Goal: Task Accomplishment & Management: Manage account settings

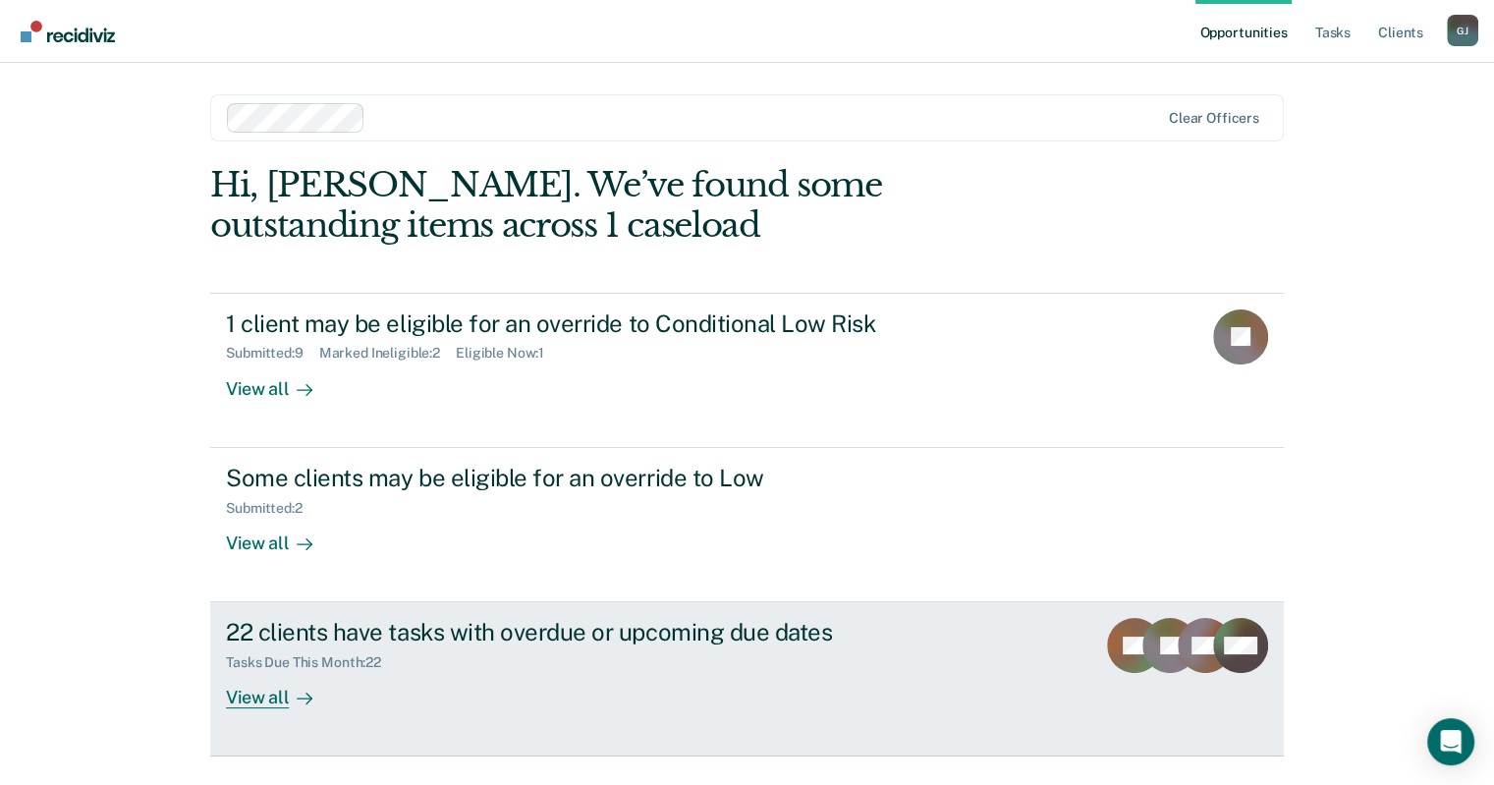
click at [574, 660] on div "Tasks Due This Month : 22" at bounding box center [571, 658] width 690 height 25
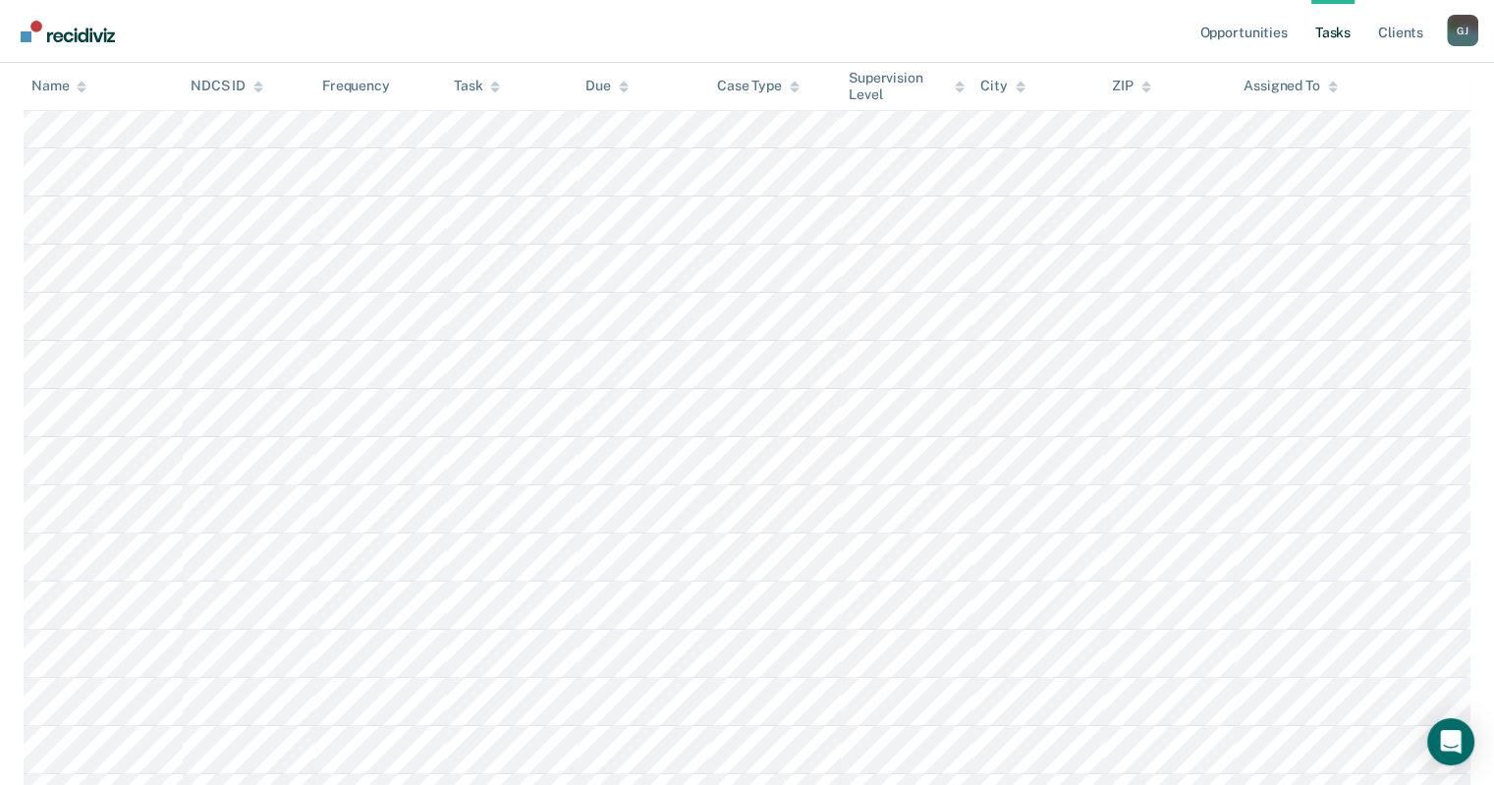
scroll to position [473, 0]
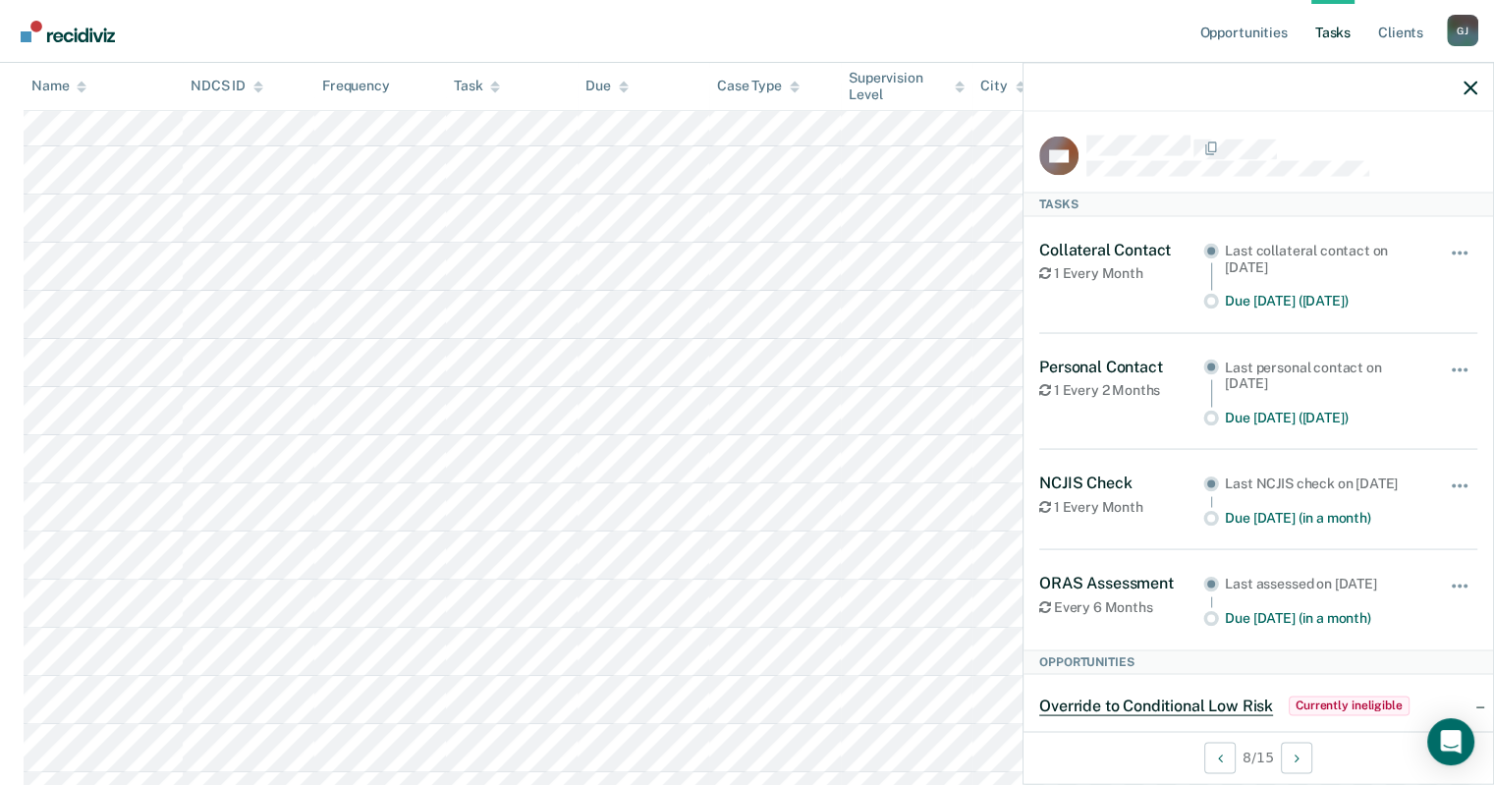
click at [1338, 715] on span "Currently ineligible" at bounding box center [1349, 705] width 121 height 20
click at [1464, 250] on span "button" at bounding box center [1466, 252] width 4 height 4
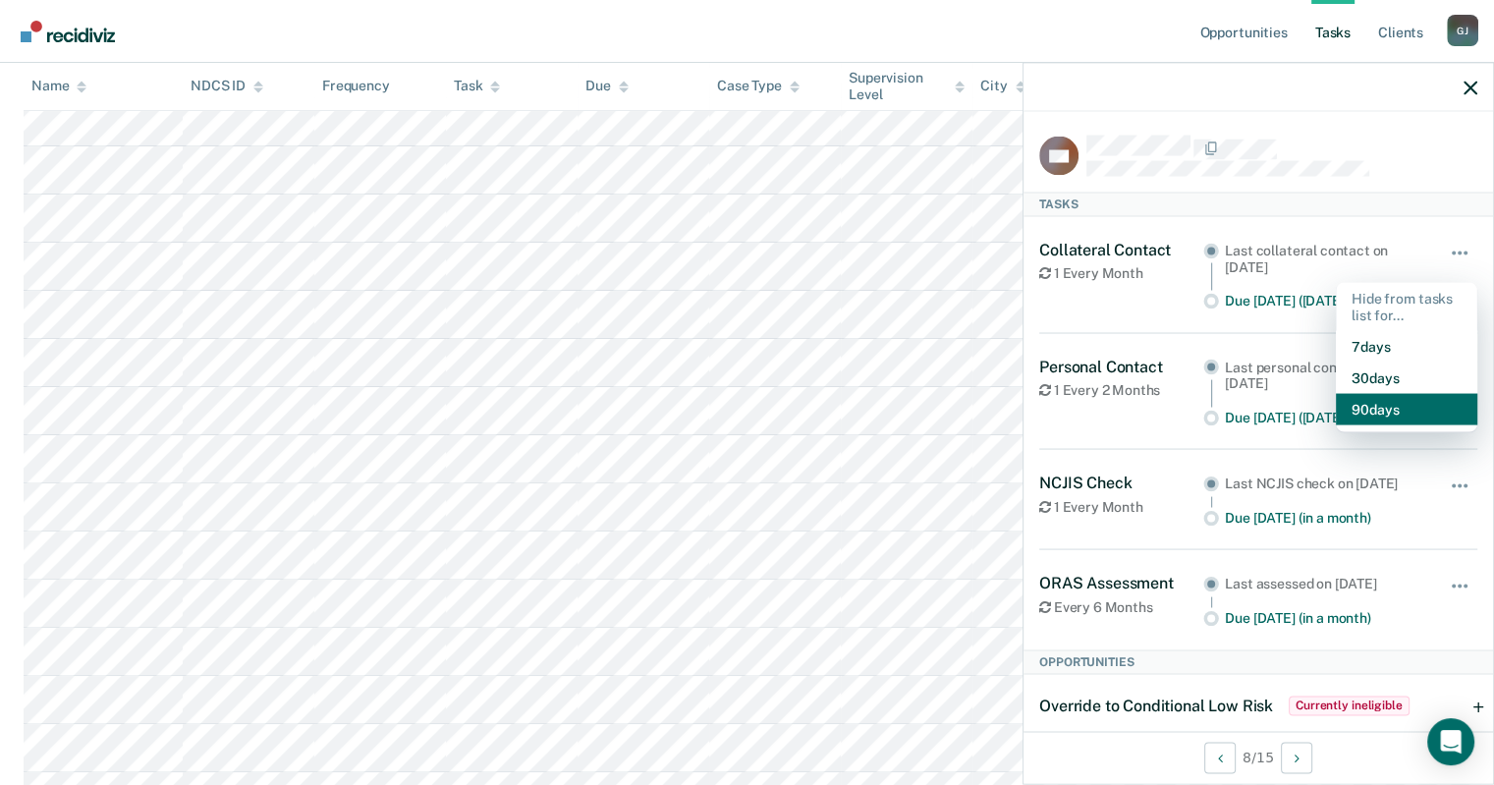
click at [1391, 416] on button "90 days" at bounding box center [1406, 409] width 141 height 31
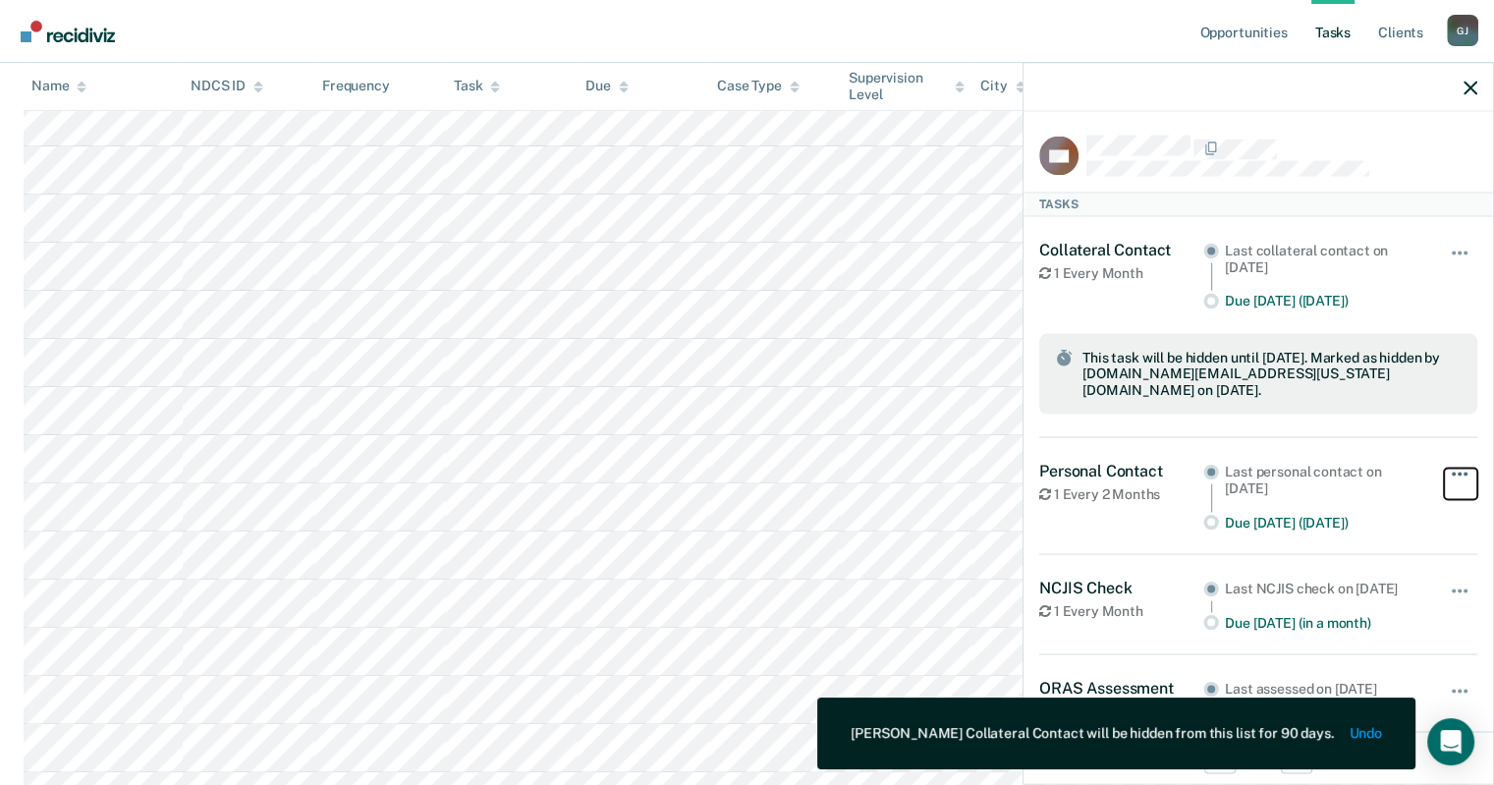
click at [1452, 468] on button "button" at bounding box center [1460, 483] width 33 height 31
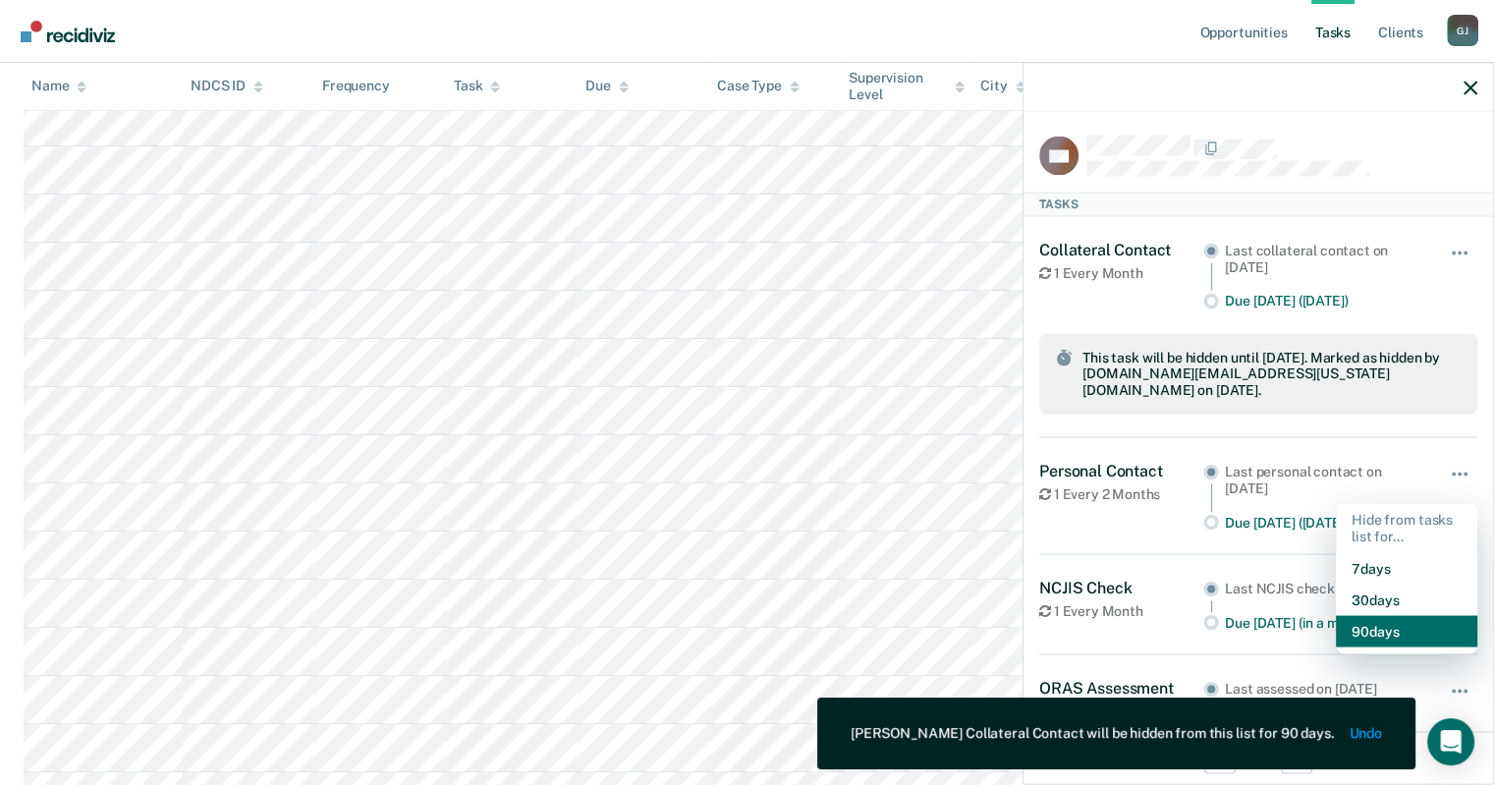
click at [1414, 615] on button "90 days" at bounding box center [1406, 630] width 141 height 31
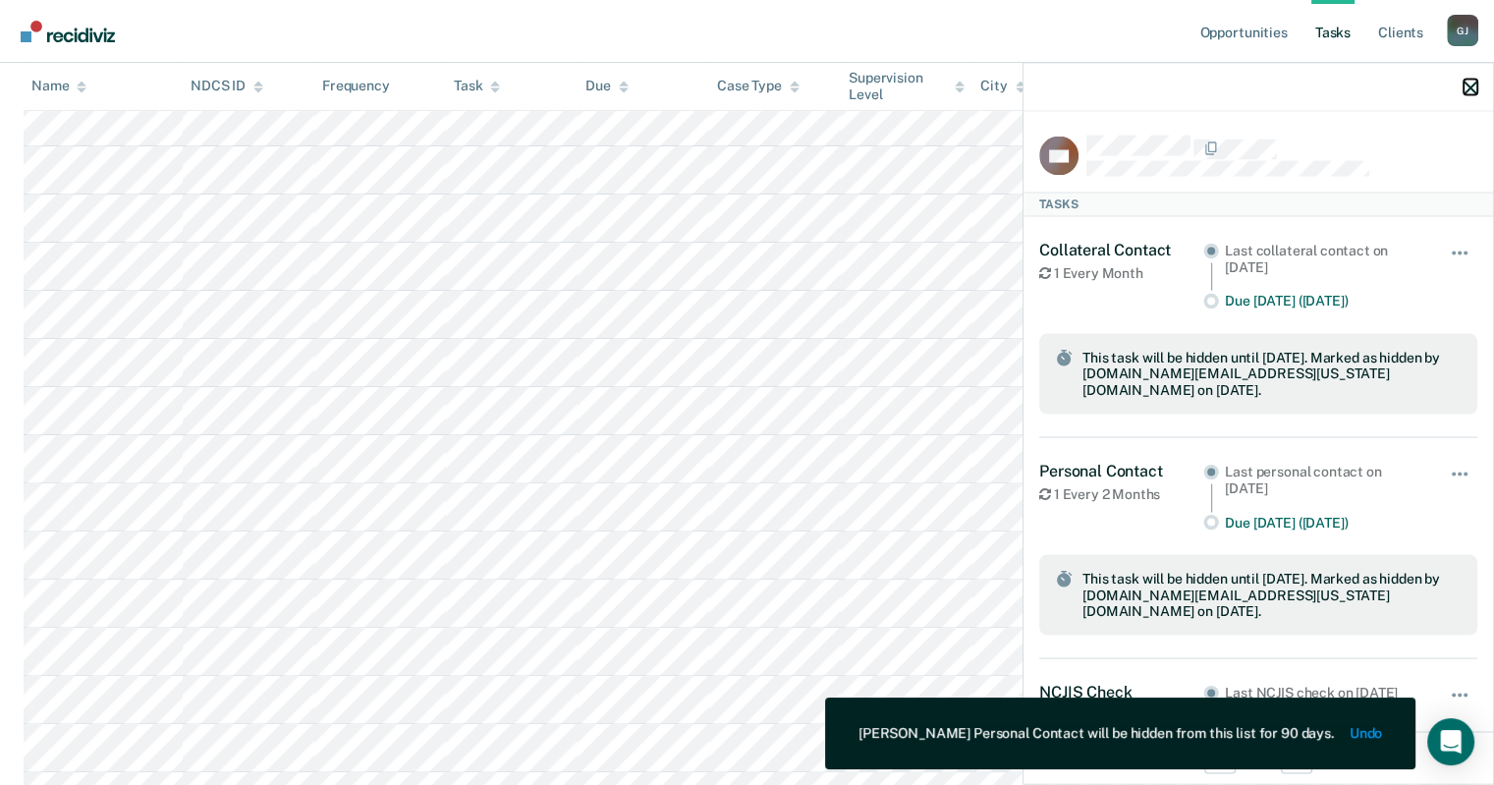
click at [1470, 88] on icon "button" at bounding box center [1471, 88] width 14 height 14
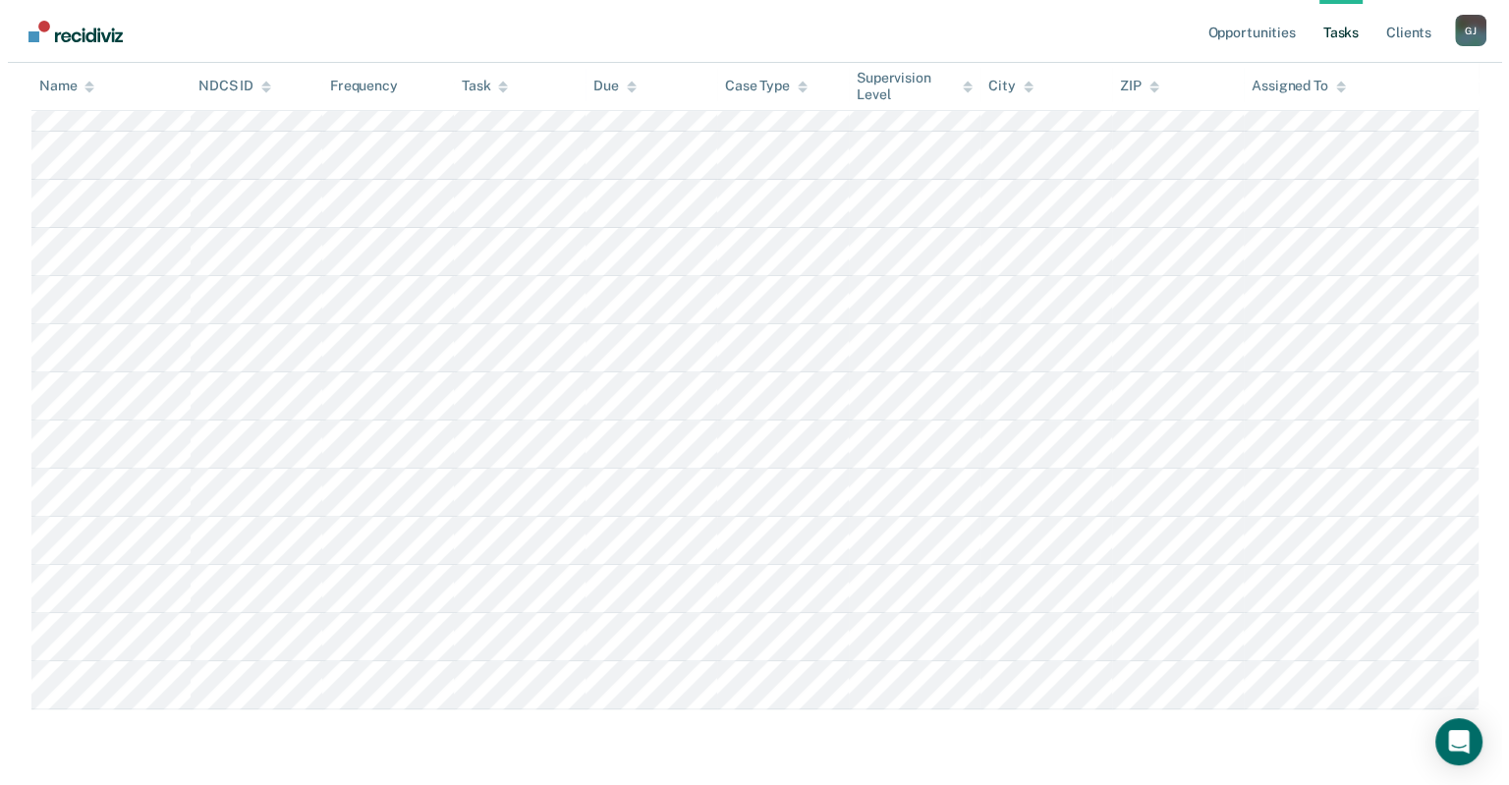
scroll to position [0, 0]
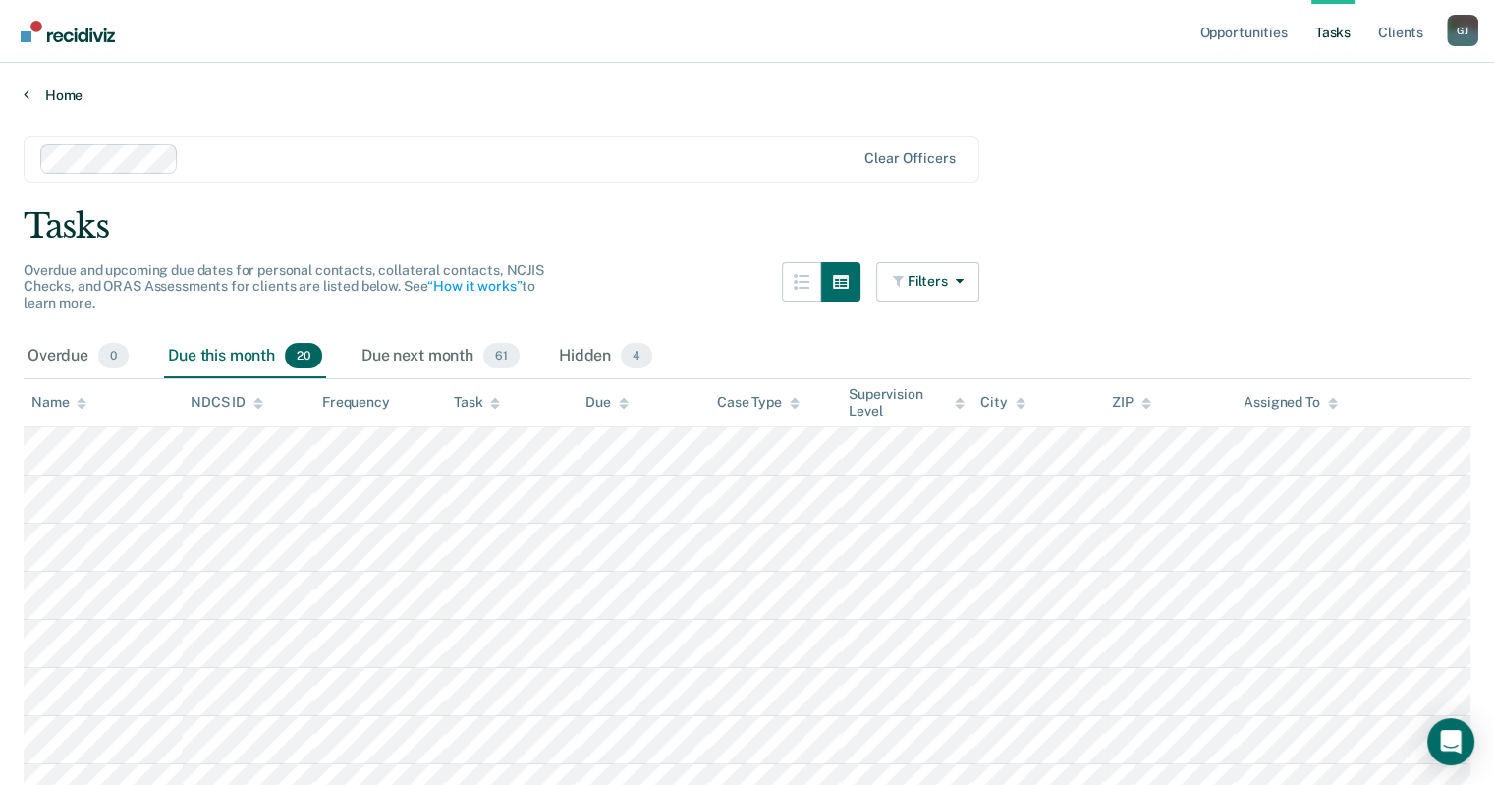
click at [63, 96] on link "Home" at bounding box center [747, 95] width 1447 height 18
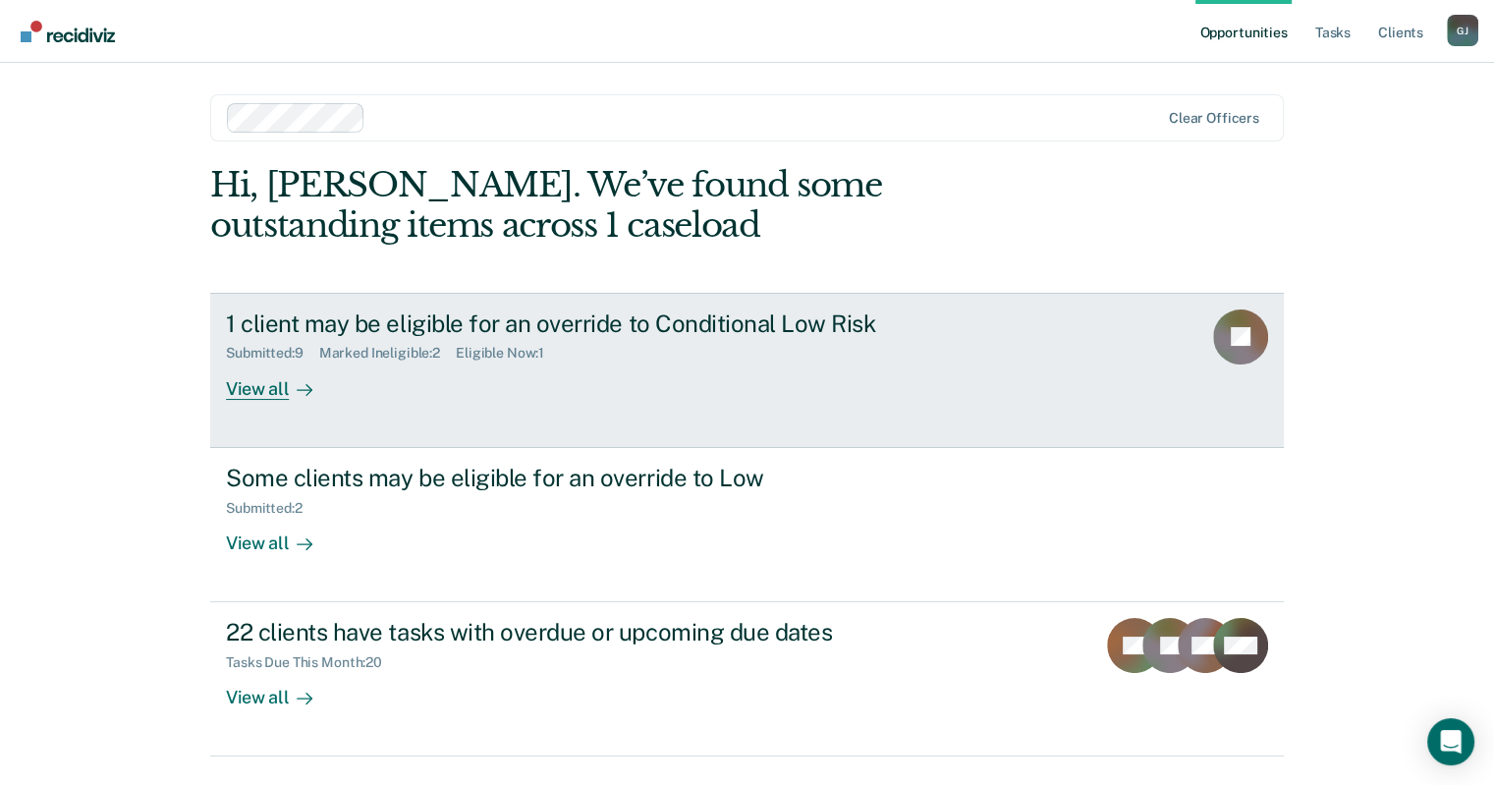
click at [281, 387] on div "View all" at bounding box center [281, 380] width 110 height 38
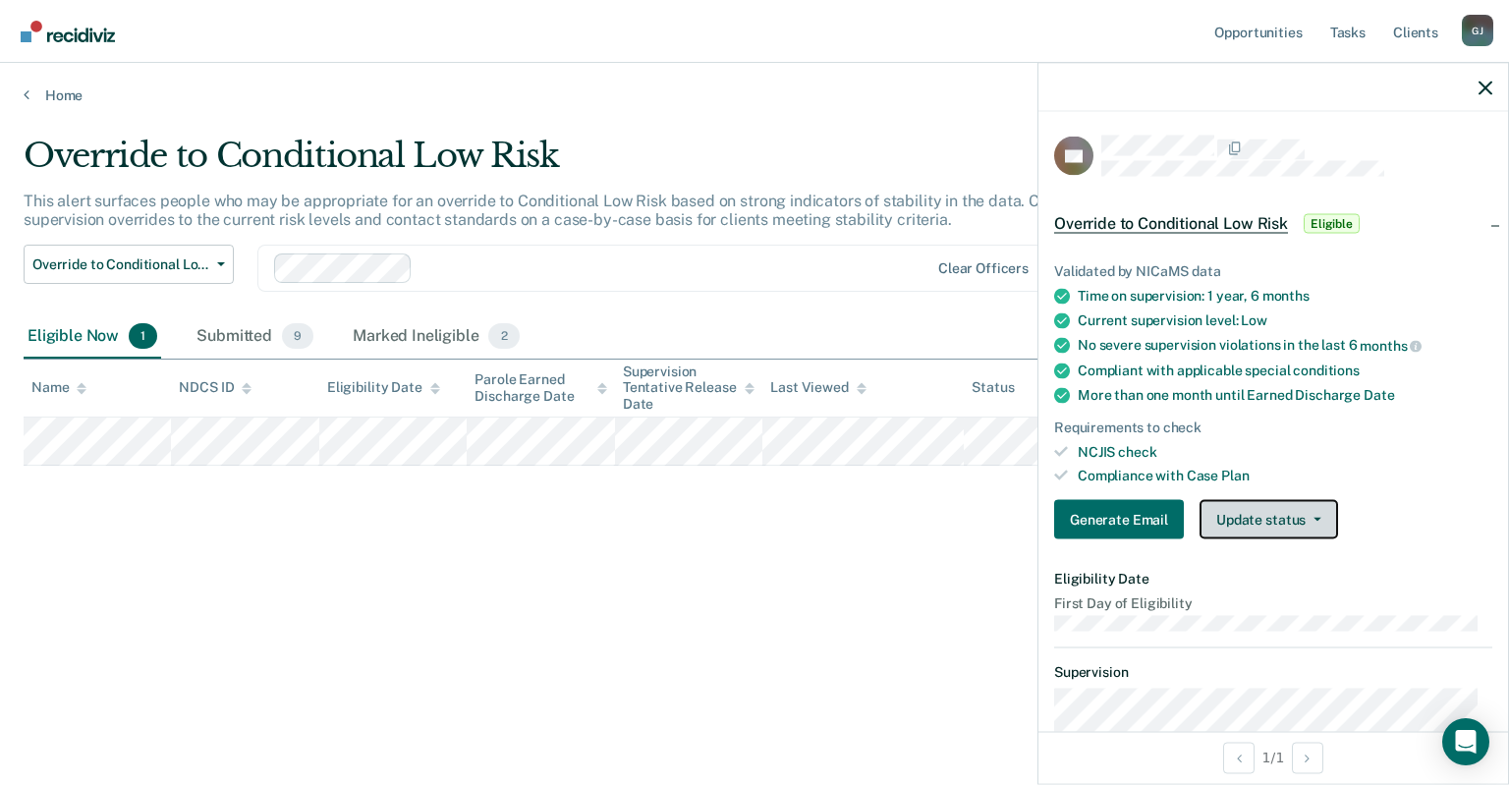
click at [1308, 527] on button "Update status" at bounding box center [1268, 519] width 139 height 39
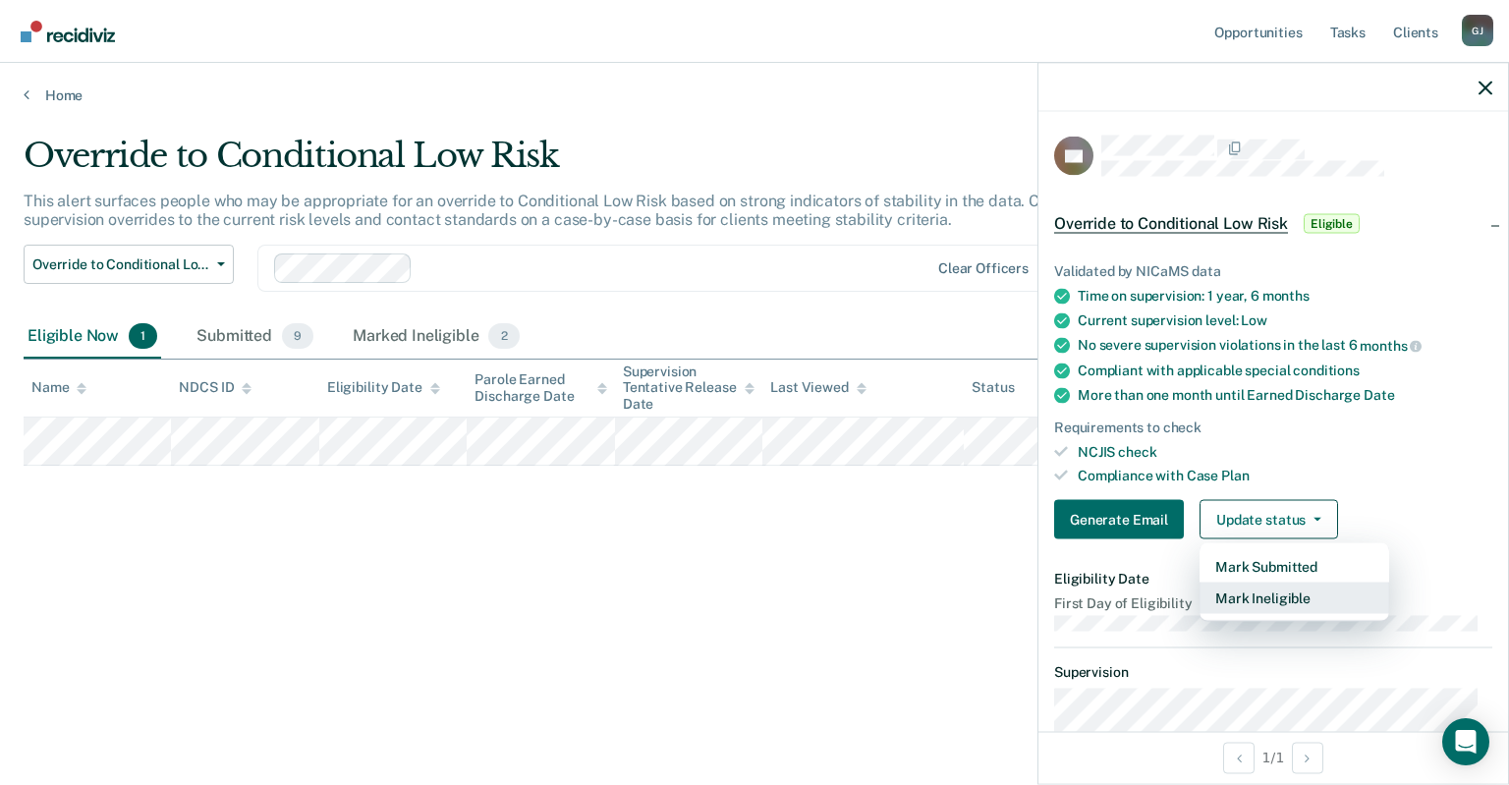
click at [1279, 589] on button "Mark Ineligible" at bounding box center [1294, 598] width 190 height 31
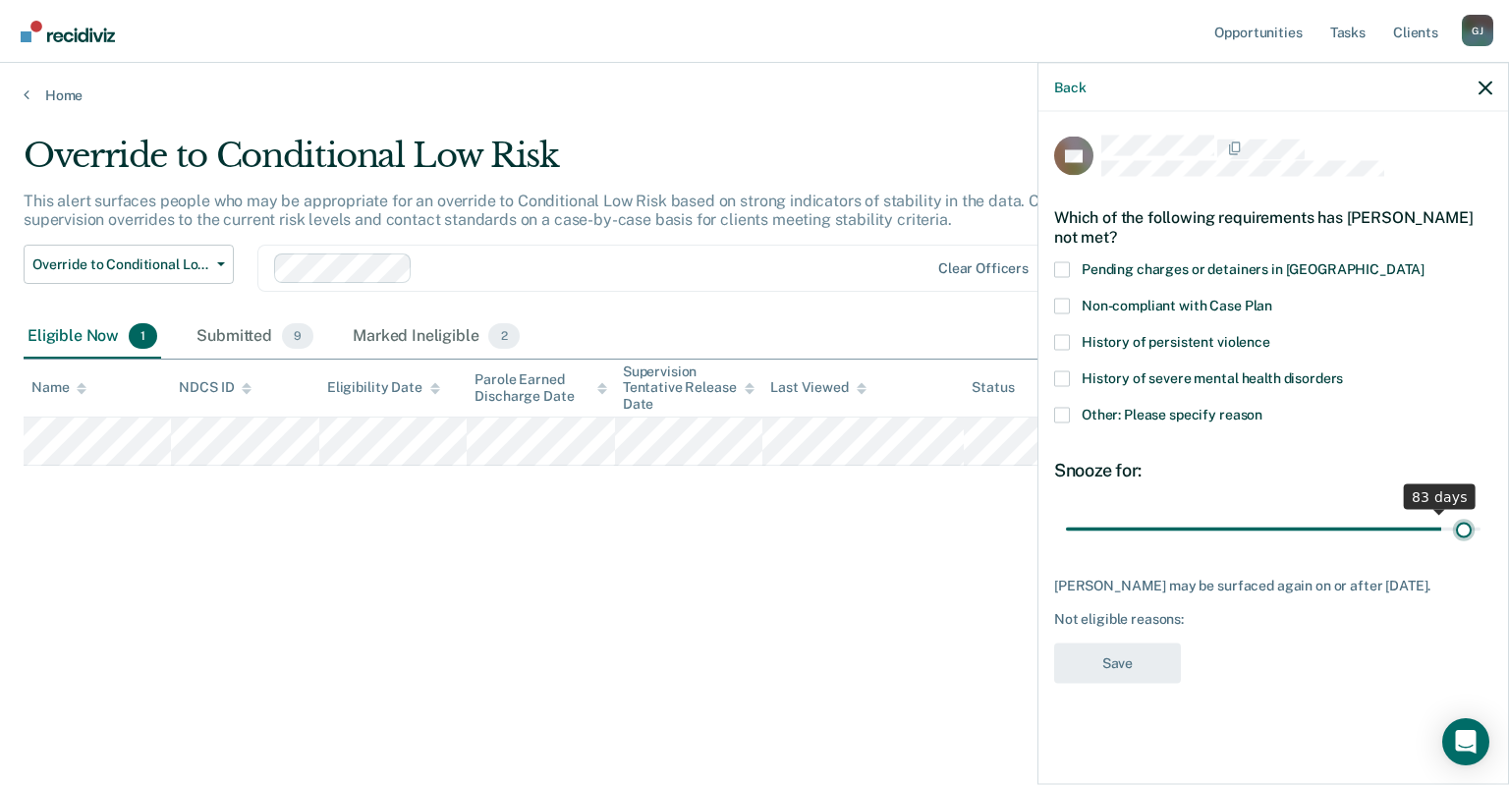
drag, startPoint x: 1197, startPoint y: 527, endPoint x: 1466, endPoint y: 520, distance: 268.3
type input "88"
click at [1466, 520] on input "range" at bounding box center [1273, 529] width 415 height 34
click at [1062, 413] on span at bounding box center [1062, 415] width 16 height 16
click at [1262, 407] on input "Other: Please specify reason" at bounding box center [1262, 407] width 0 height 0
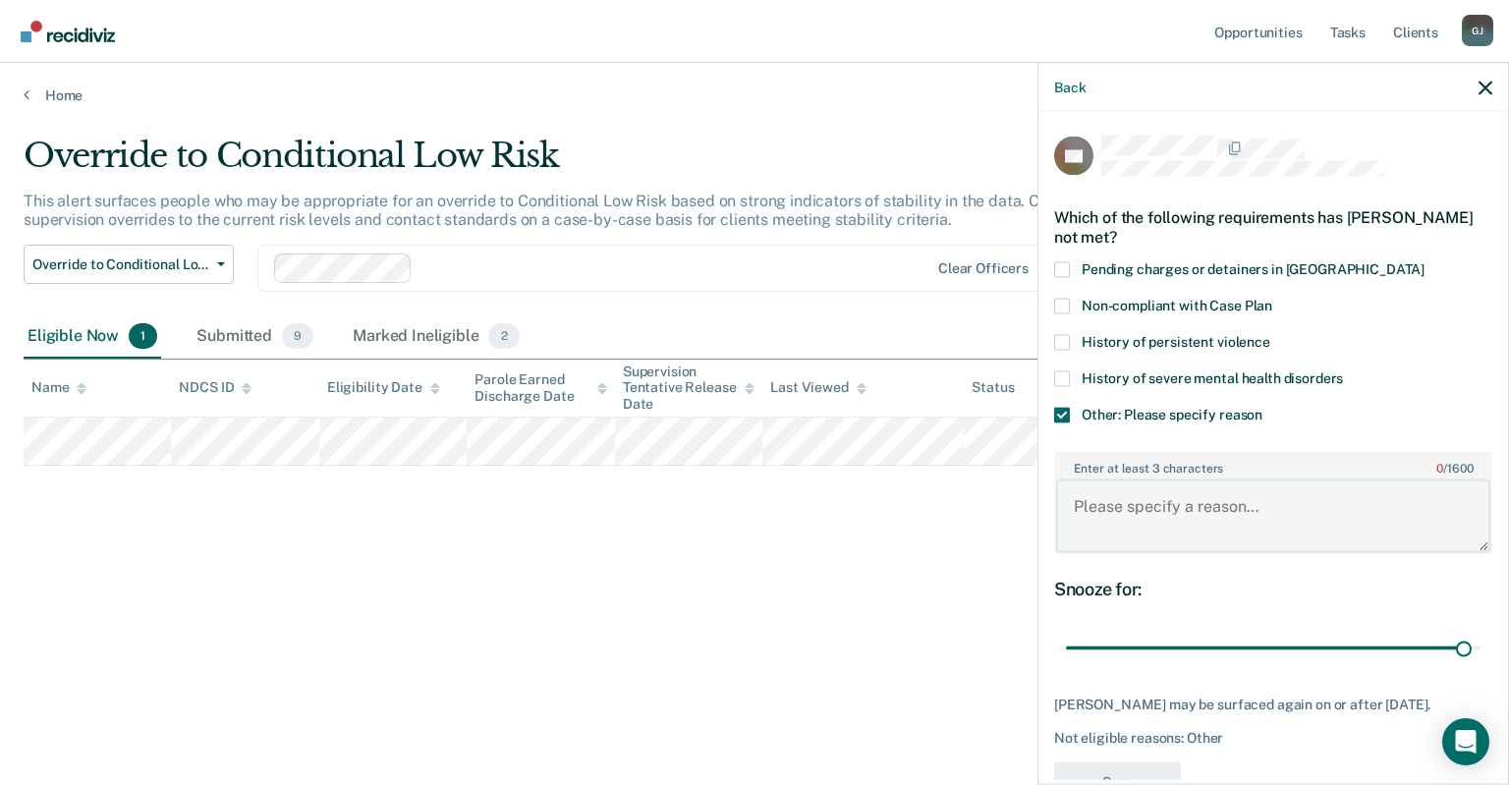
click at [1092, 514] on textarea "Enter at least 3 characters 0 / 1600" at bounding box center [1273, 515] width 434 height 73
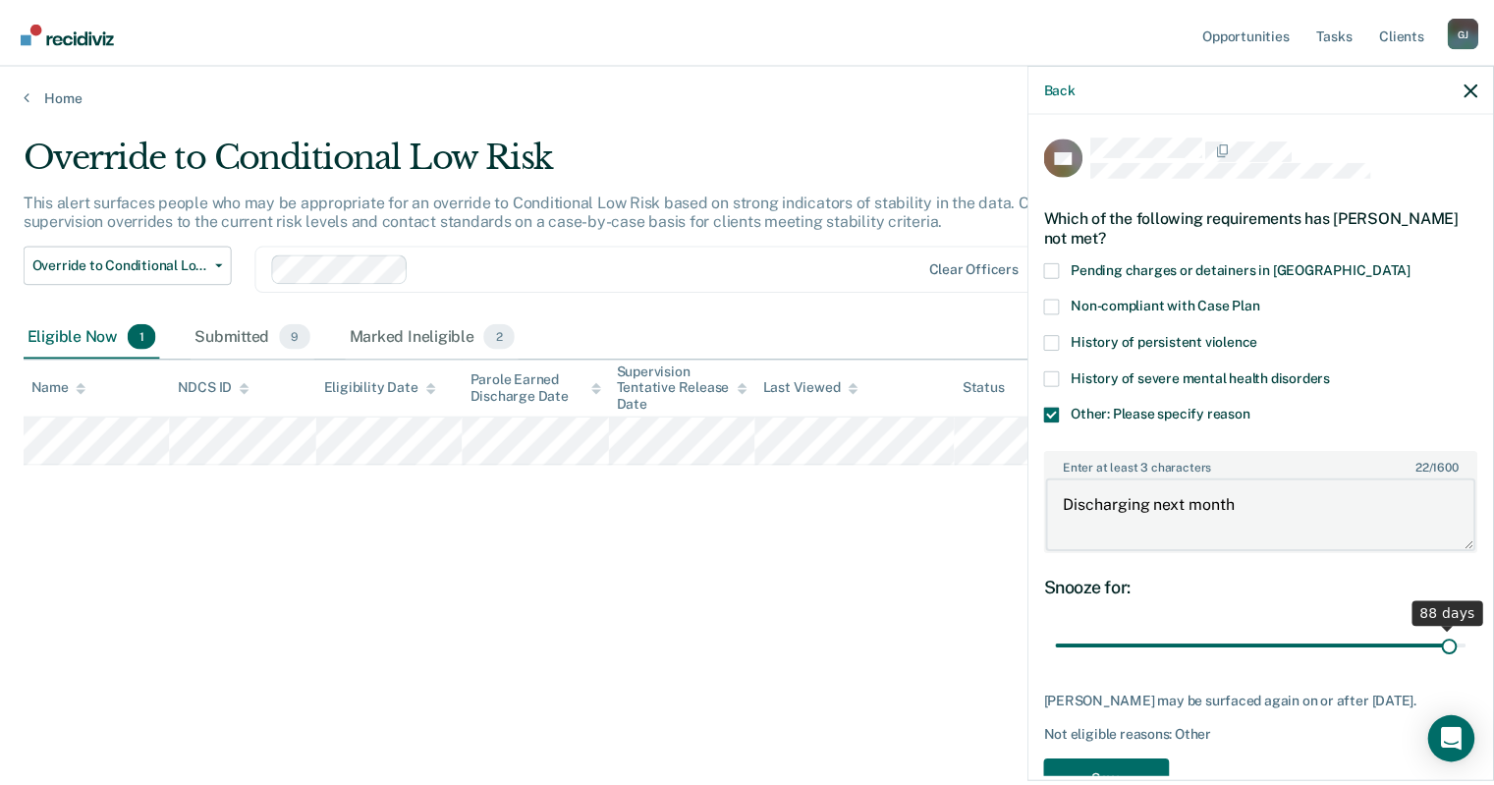
scroll to position [69, 0]
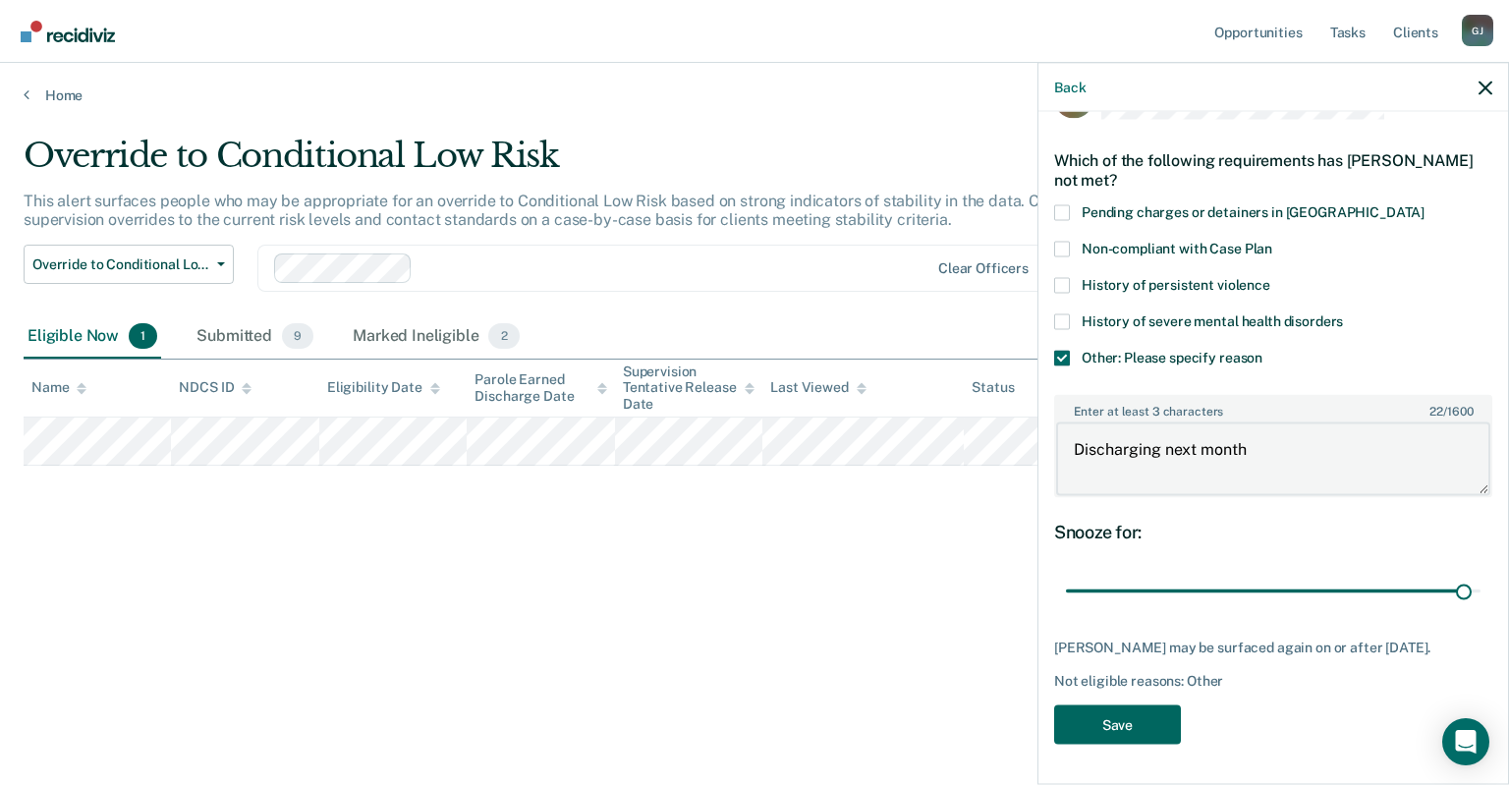
type textarea "Discharging next month"
click at [1139, 715] on button "Save" at bounding box center [1117, 724] width 127 height 40
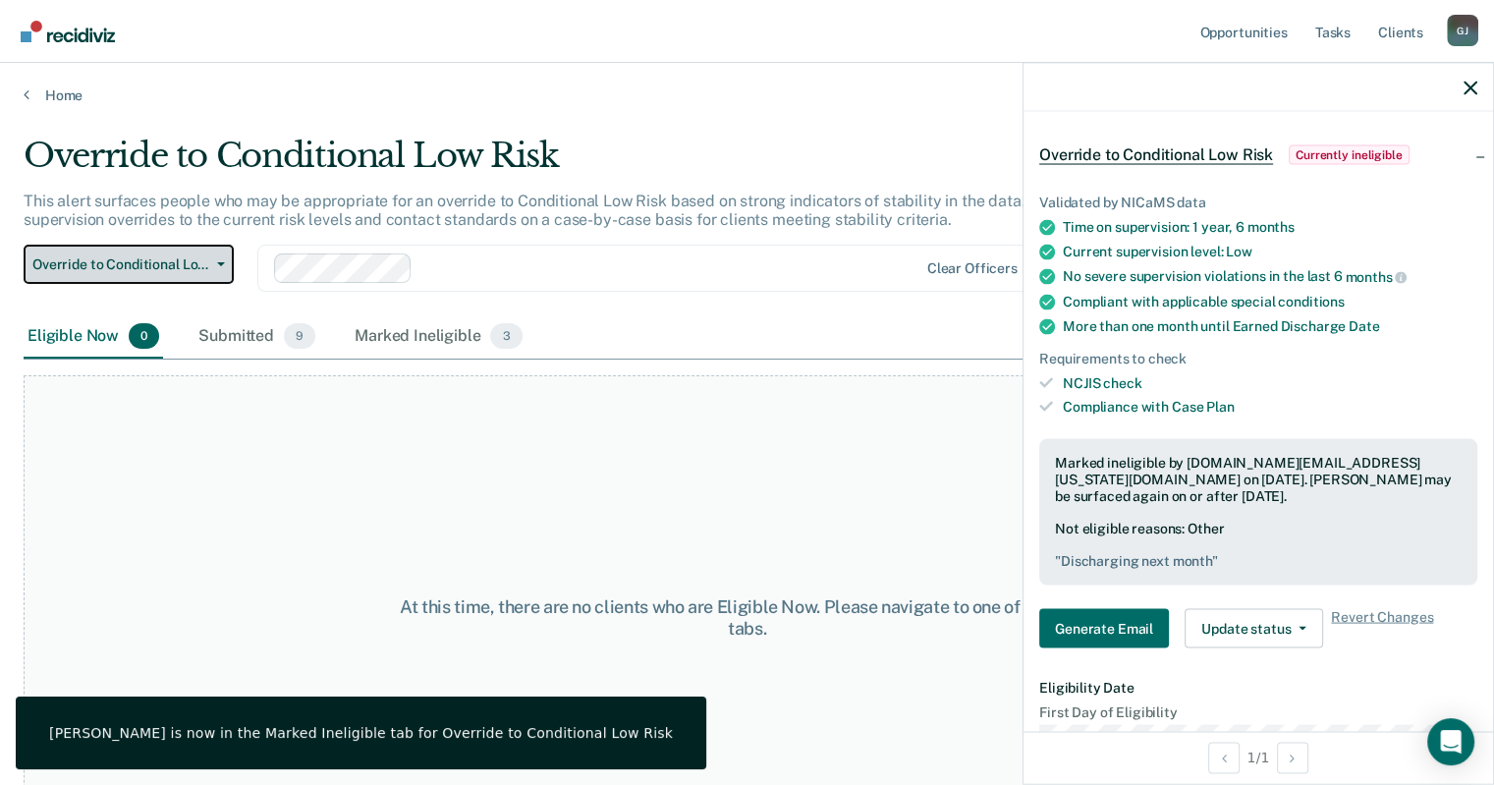
click at [213, 267] on button "Override to Conditional Low Risk" at bounding box center [129, 264] width 210 height 39
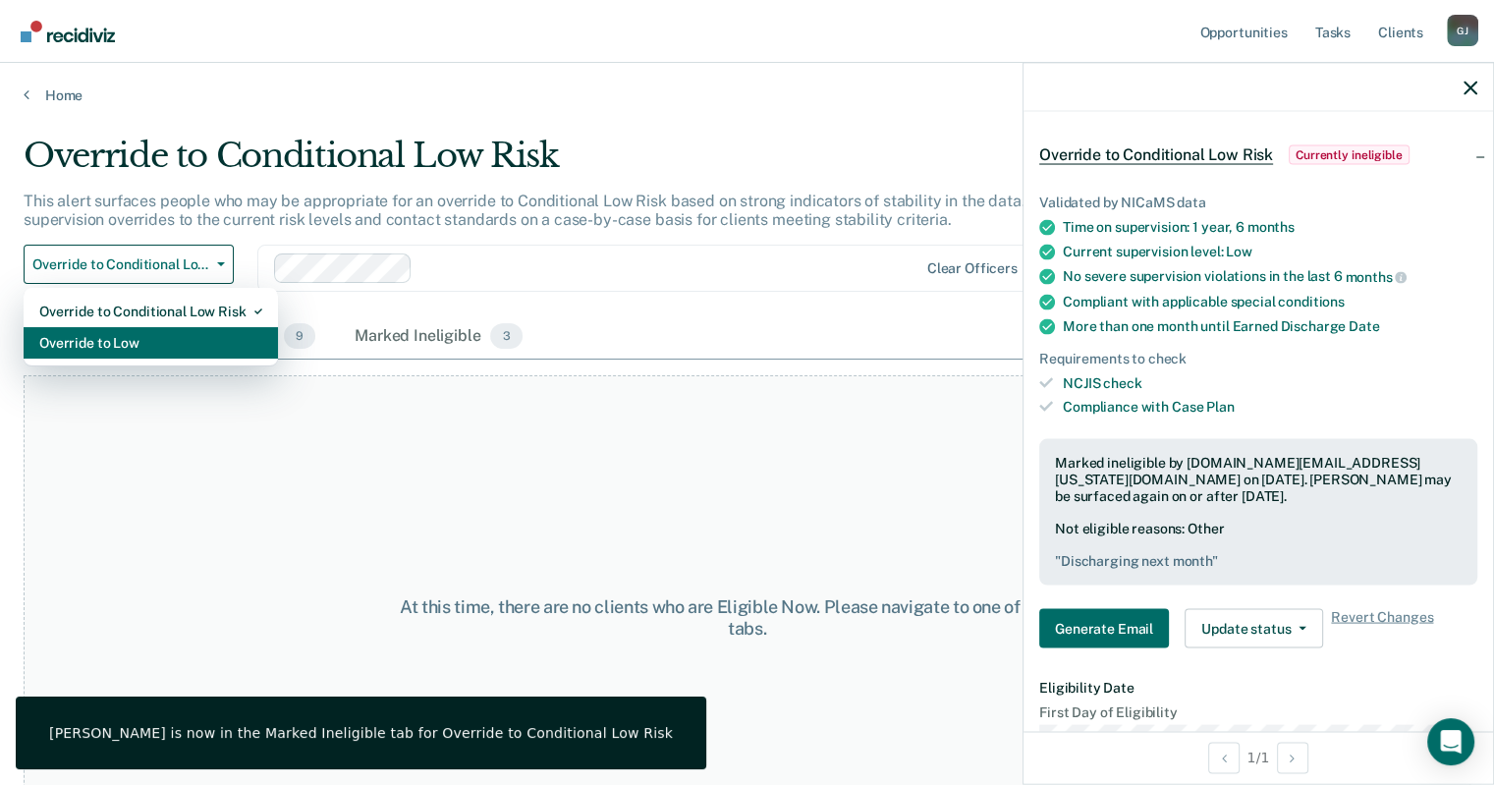
click at [167, 333] on div "Override to Low" at bounding box center [150, 342] width 223 height 31
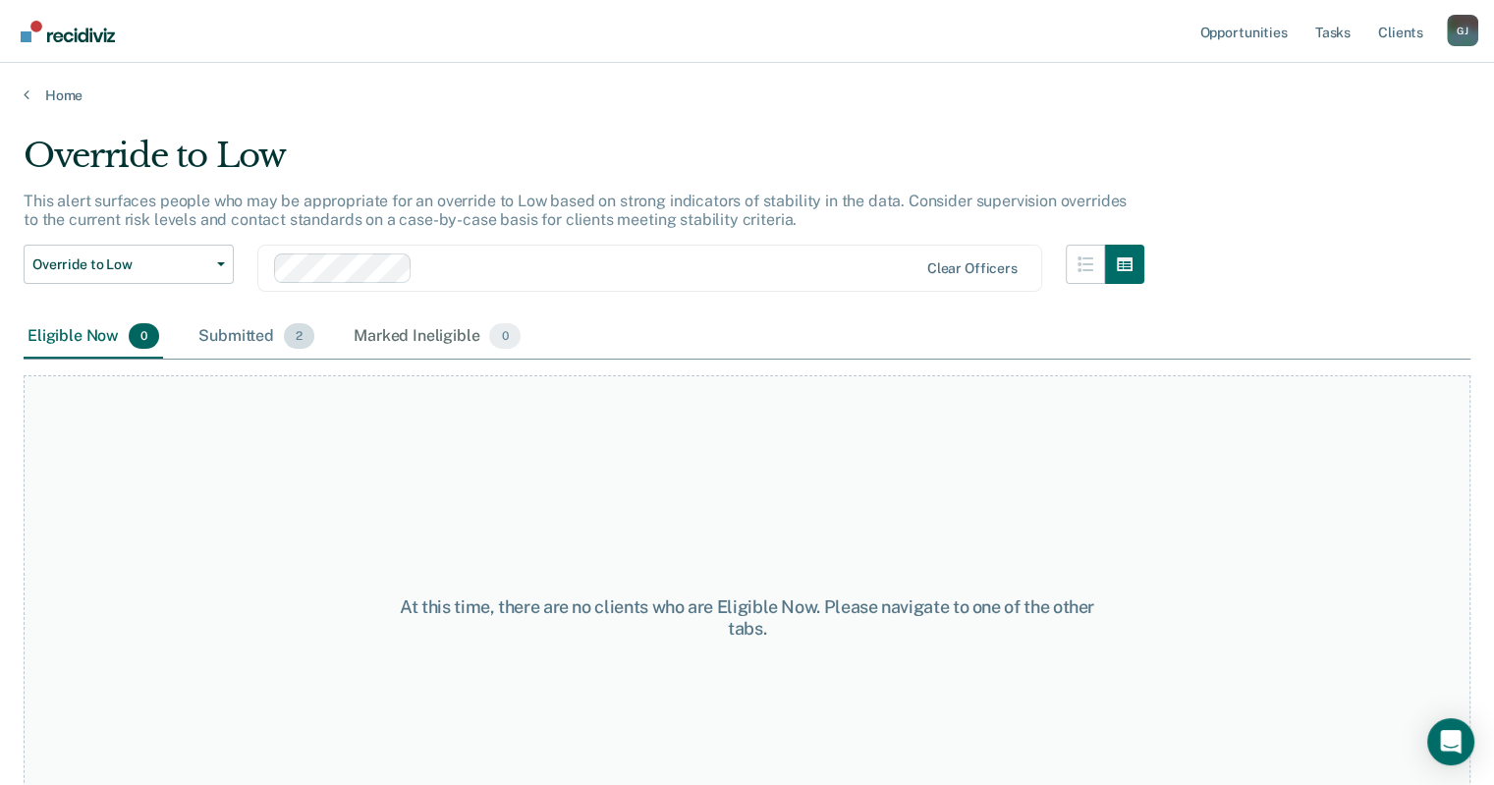
click at [245, 331] on div "Submitted 2" at bounding box center [256, 336] width 124 height 43
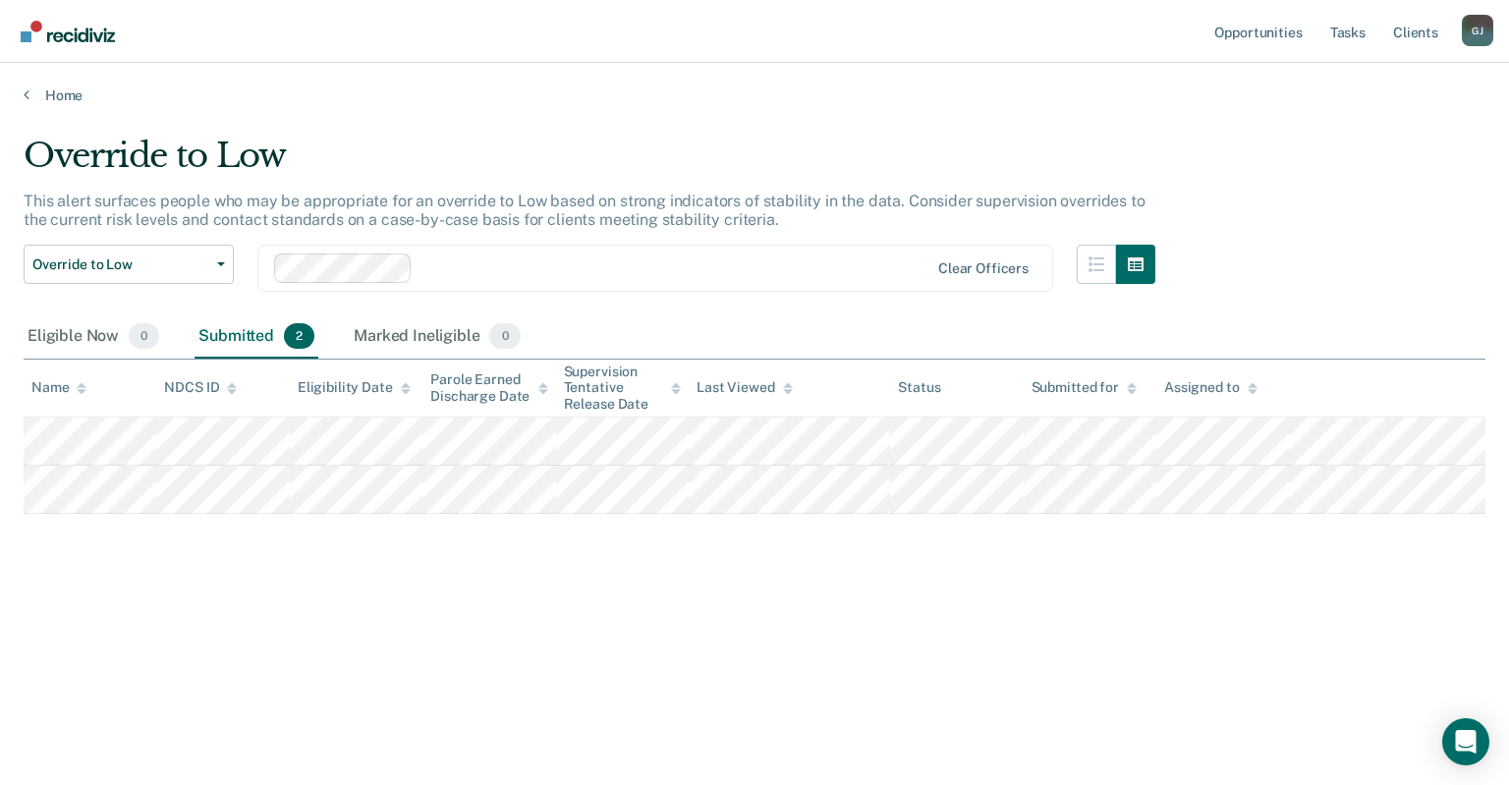
click at [155, 283] on div "Override to Low Override to Conditional Low Risk Override to Low" at bounding box center [129, 280] width 210 height 71
click at [151, 274] on button "Override to Low" at bounding box center [129, 264] width 210 height 39
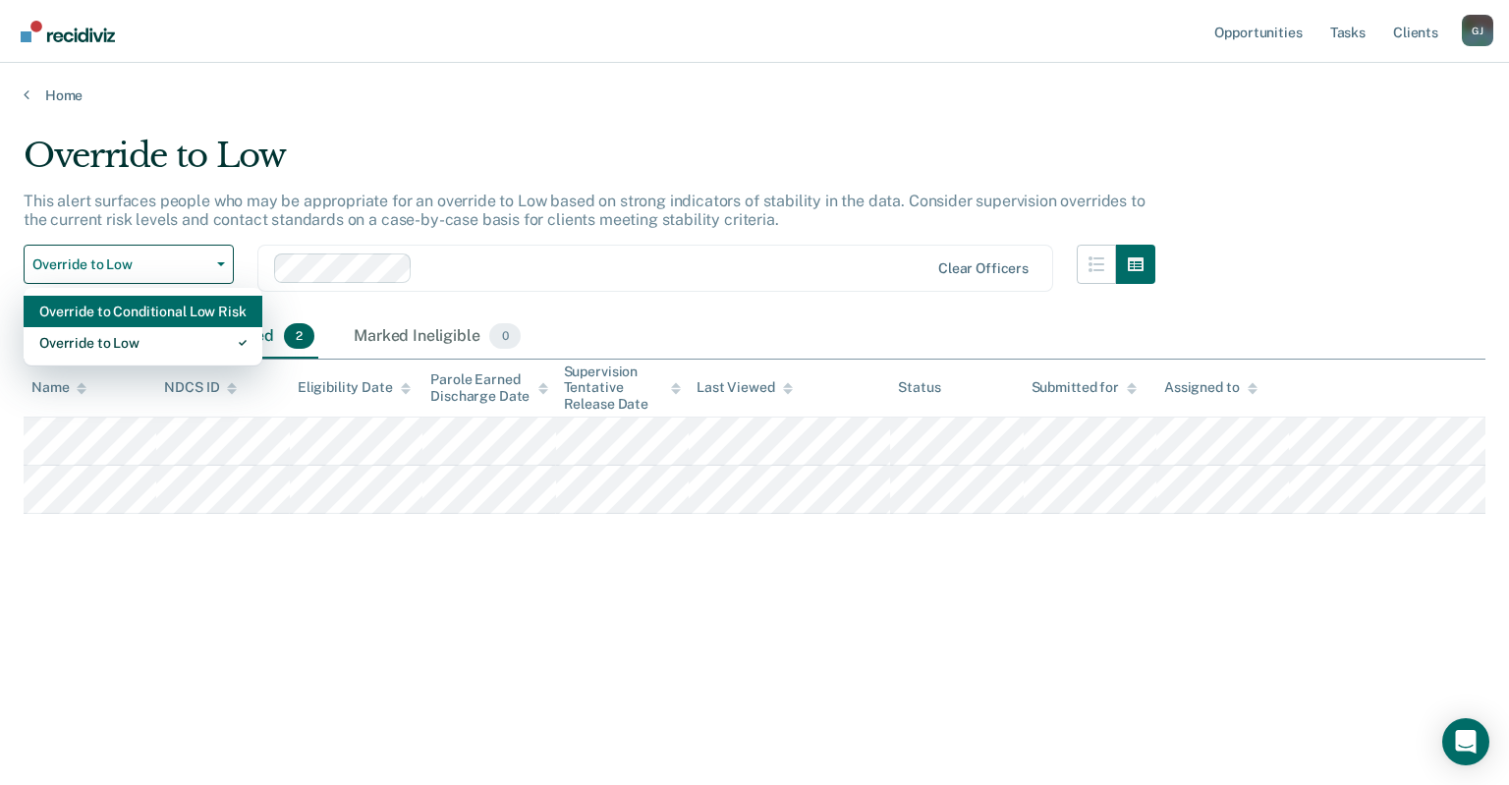
drag, startPoint x: 135, startPoint y: 332, endPoint x: 135, endPoint y: 317, distance: 14.7
click at [135, 317] on div "Override to Conditional Low Risk Override to Low" at bounding box center [143, 327] width 239 height 79
click at [136, 317] on div "Override to Conditional Low Risk" at bounding box center [142, 311] width 207 height 31
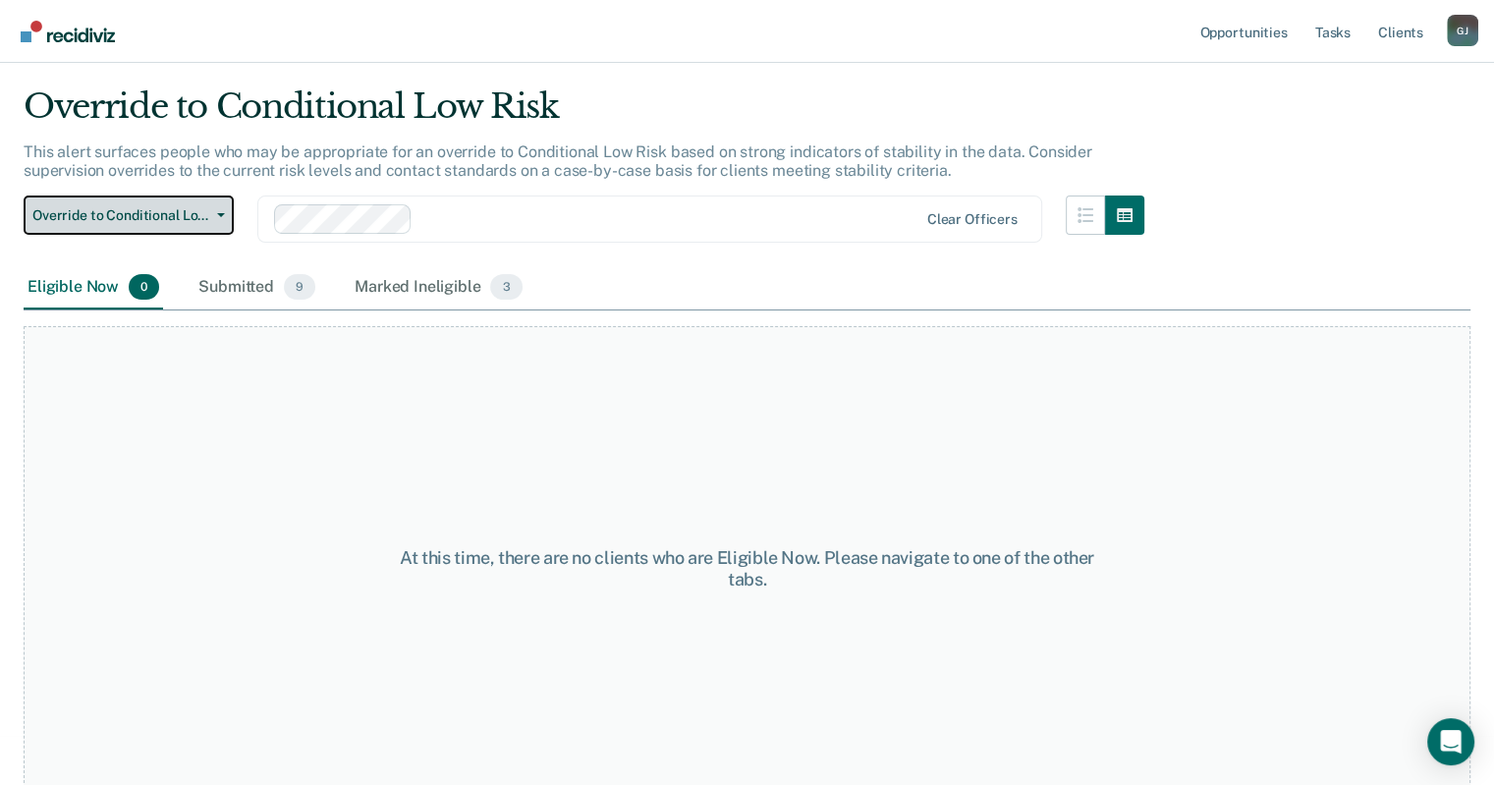
scroll to position [75, 0]
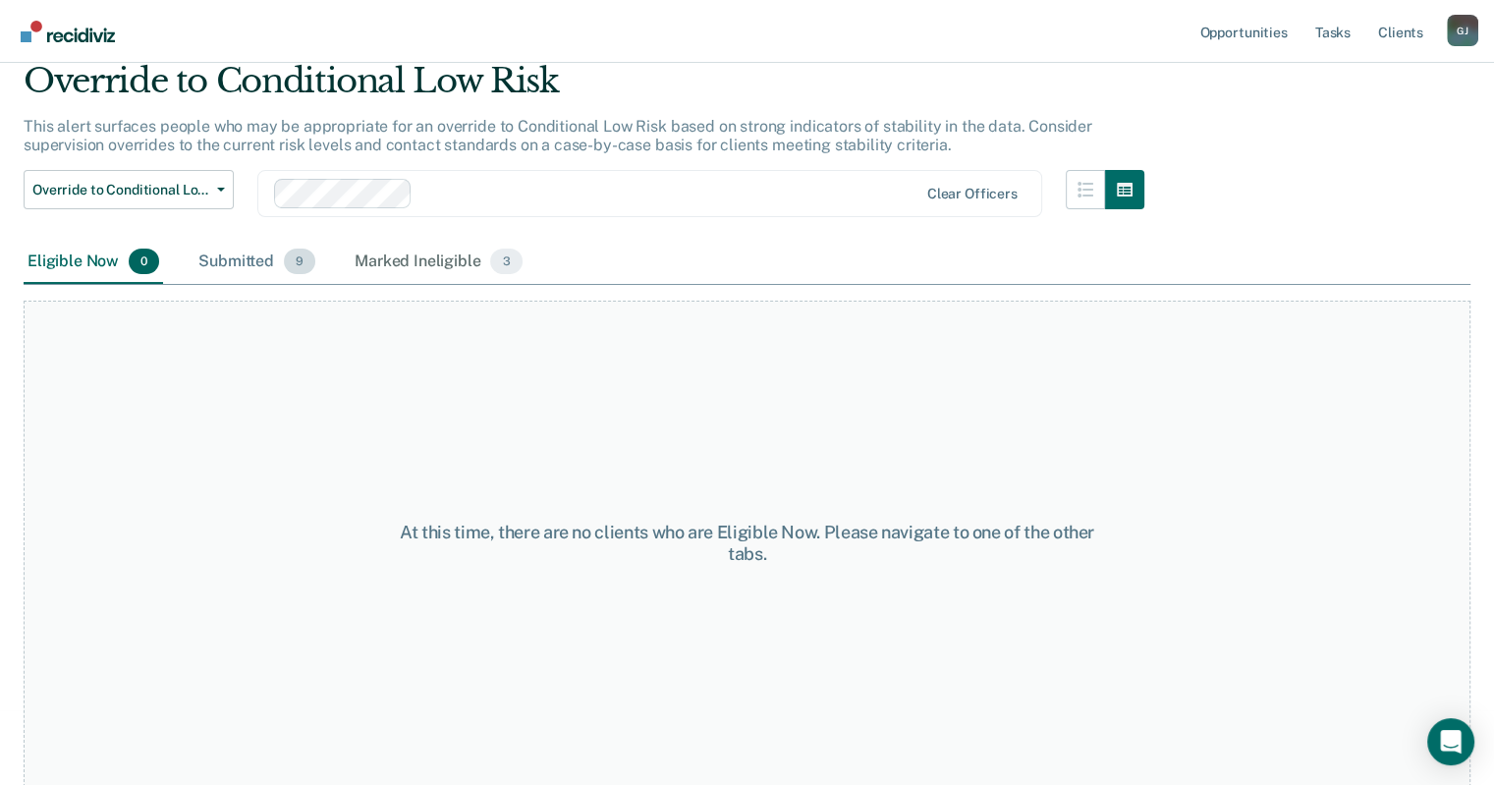
click at [251, 266] on div "Submitted 9" at bounding box center [256, 262] width 125 height 43
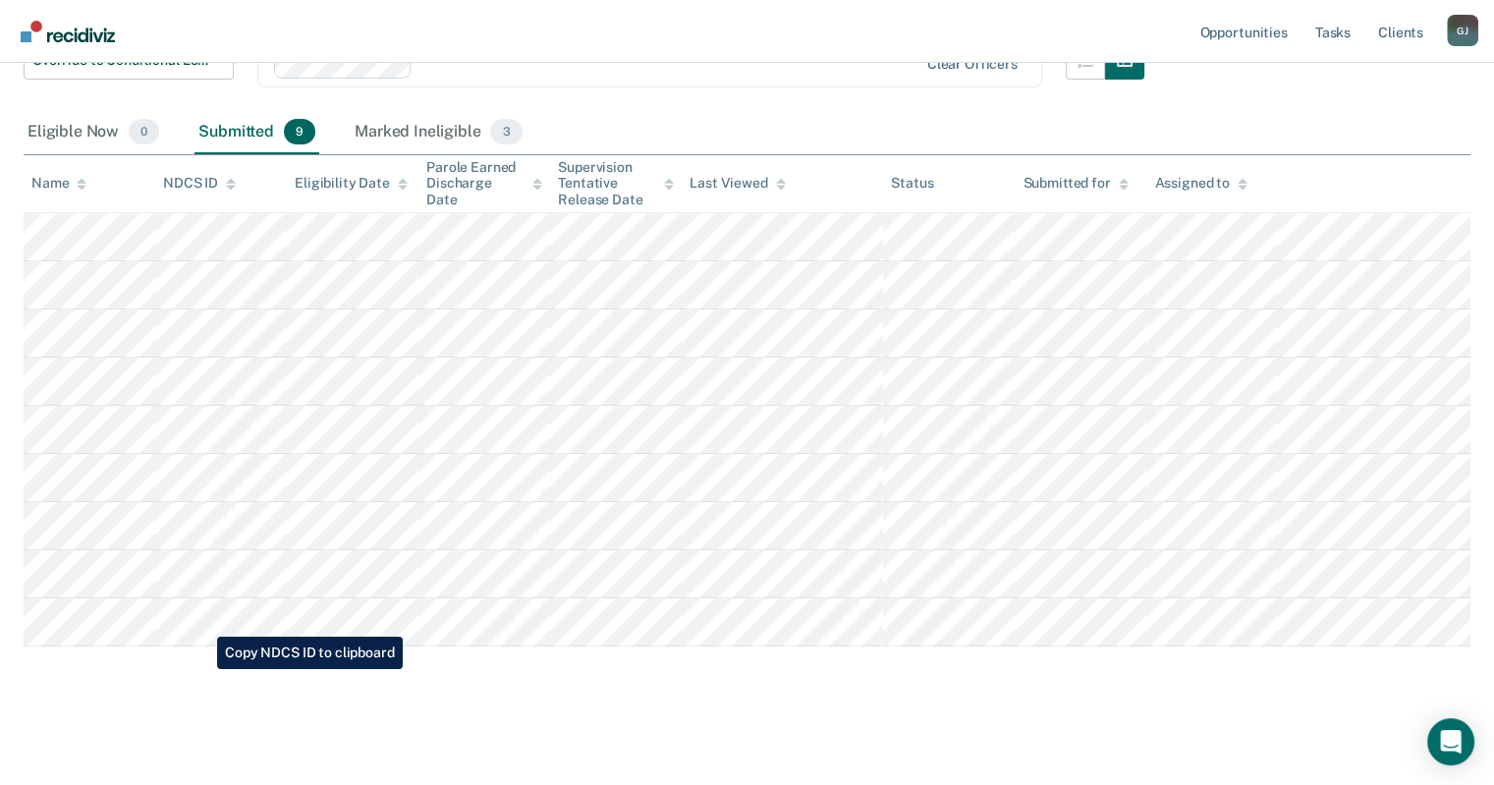
scroll to position [0, 0]
